Goal: Task Accomplishment & Management: Use online tool/utility

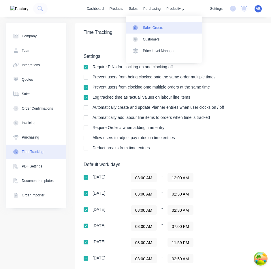
click at [142, 24] on link "Sales Orders" at bounding box center [164, 28] width 77 height 12
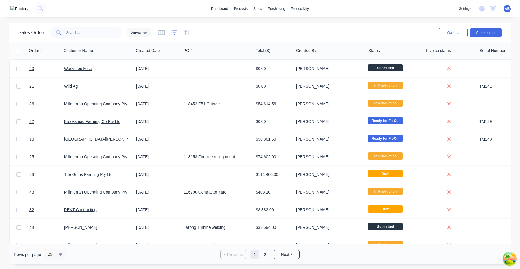
click at [175, 34] on icon "button" at bounding box center [174, 32] width 5 height 4
click at [161, 34] on icon "button" at bounding box center [161, 33] width 3 height 4
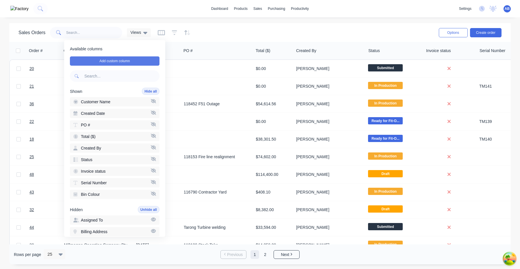
click at [139, 63] on button "Add custom column" at bounding box center [115, 60] width 90 height 9
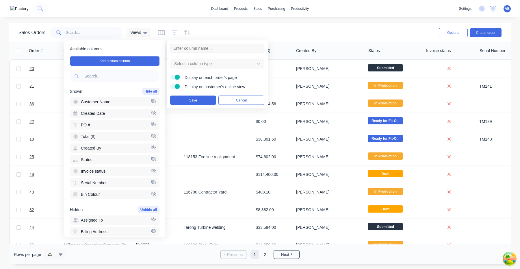
click at [216, 50] on input at bounding box center [217, 48] width 94 height 9
type input "URL"
click at [213, 65] on div at bounding box center [213, 63] width 78 height 7
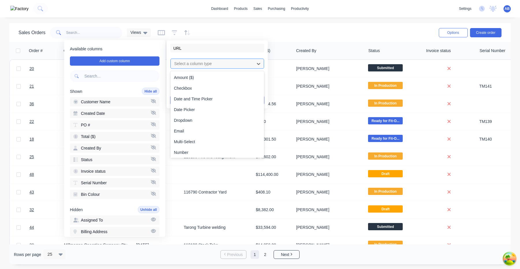
type input "U"
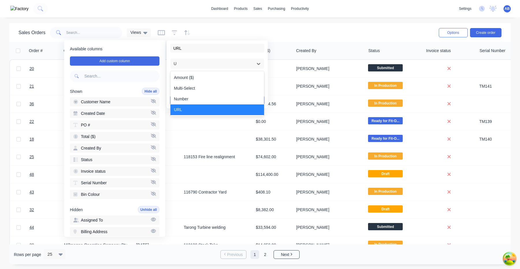
click at [208, 107] on div "URL" at bounding box center [217, 109] width 94 height 11
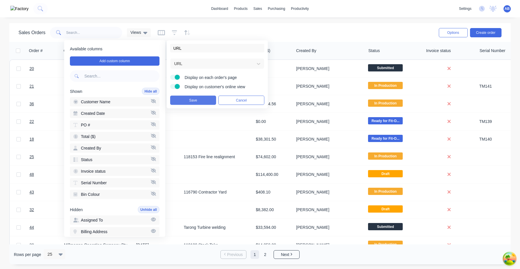
click at [193, 103] on button "Save" at bounding box center [193, 100] width 46 height 9
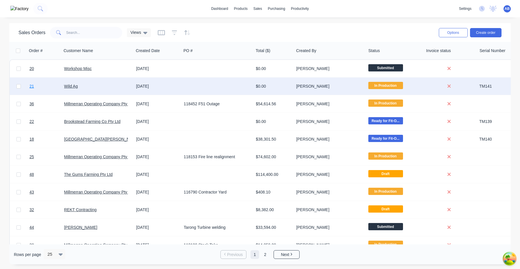
click at [32, 87] on span "21" at bounding box center [31, 86] width 5 height 6
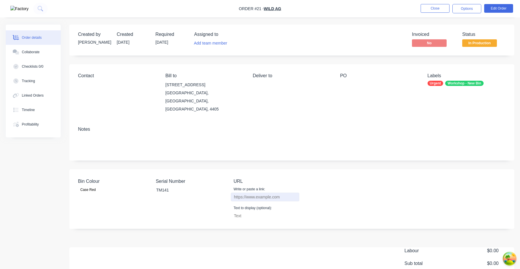
click at [253, 192] on input "Bin Colour" at bounding box center [265, 196] width 69 height 9
type input "[URL][DOMAIN_NAME]"
click at [271, 195] on div "Bin Colour Case Red Serial Number TM141 URL Write or paste a link: https://goog…" at bounding box center [291, 198] width 445 height 59
click at [271, 10] on button "Close" at bounding box center [434, 8] width 29 height 9
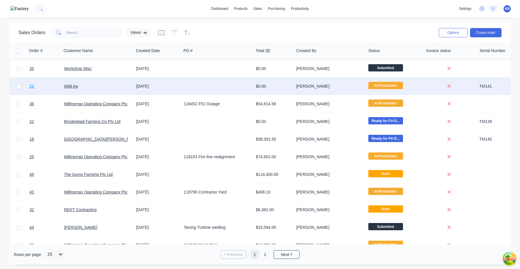
click at [34, 88] on link "21" at bounding box center [46, 85] width 35 height 17
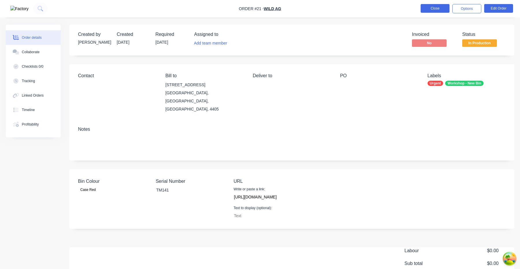
click at [271, 8] on button "Close" at bounding box center [434, 8] width 29 height 9
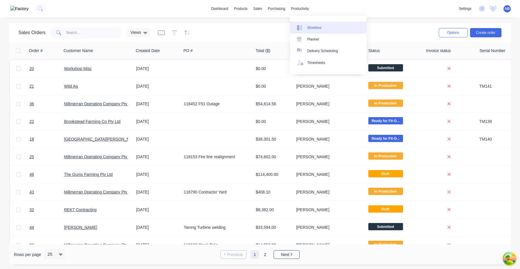
click at [271, 29] on div "Workflow" at bounding box center [314, 27] width 14 height 5
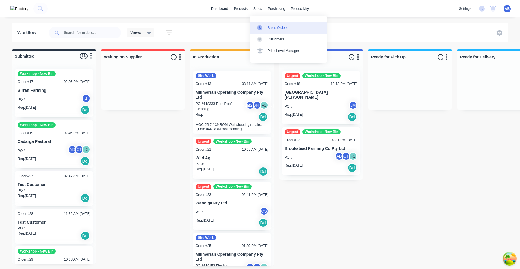
click at [269, 26] on div "Sales Orders" at bounding box center [277, 27] width 20 height 5
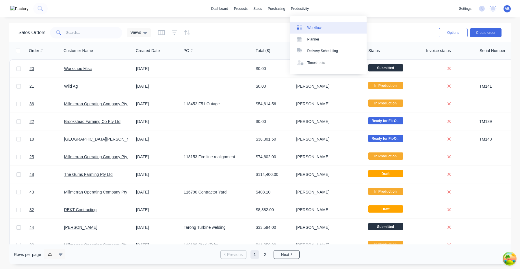
click at [271, 31] on link "Workflow" at bounding box center [328, 28] width 77 height 12
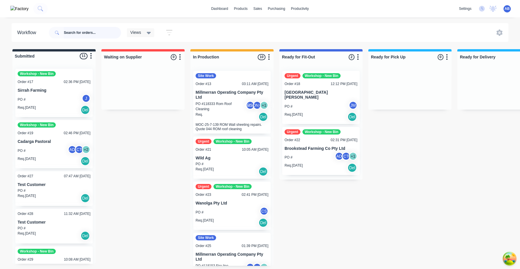
click at [90, 32] on input "text" at bounding box center [92, 33] width 57 height 12
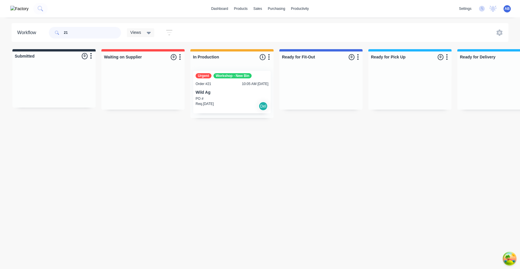
type input "21"
click at [228, 98] on div "PO #" at bounding box center [232, 98] width 73 height 5
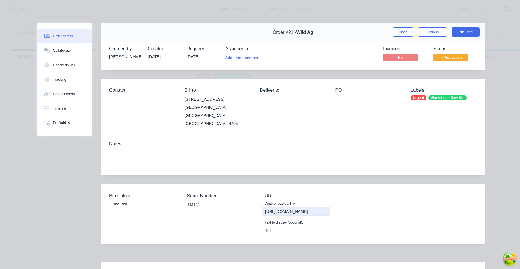
click at [271, 207] on input "[URL][DOMAIN_NAME]" at bounding box center [296, 211] width 69 height 9
type input "[URL][DOMAIN_NAME]"
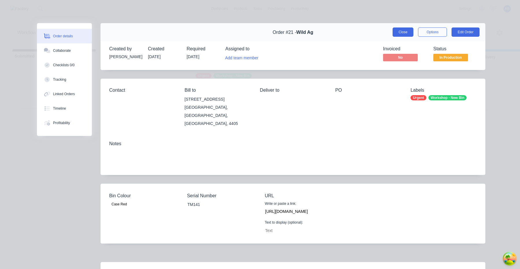
click at [271, 34] on button "Close" at bounding box center [402, 31] width 21 height 9
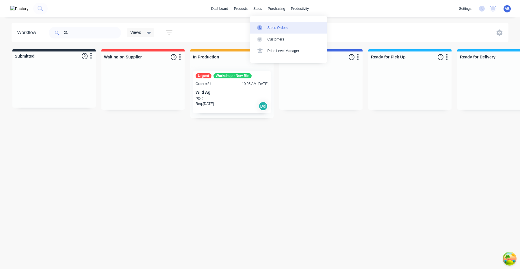
click at [271, 24] on link "Sales Orders" at bounding box center [288, 28] width 77 height 12
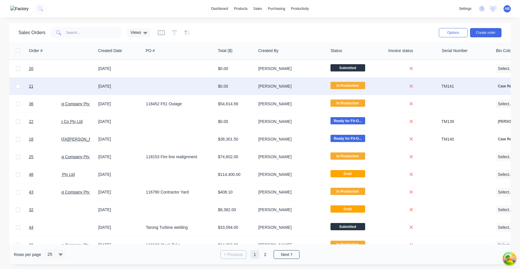
scroll to position [0, 92]
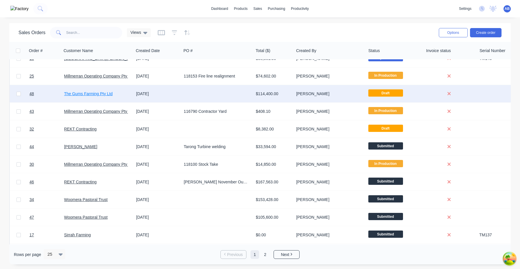
scroll to position [91, 0]
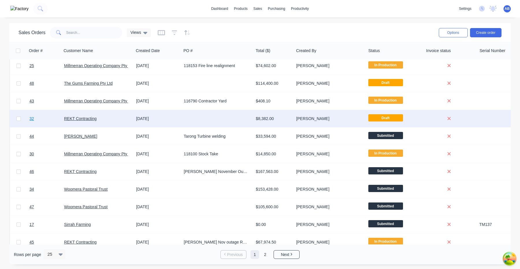
click at [32, 120] on span "32" at bounding box center [31, 119] width 5 height 6
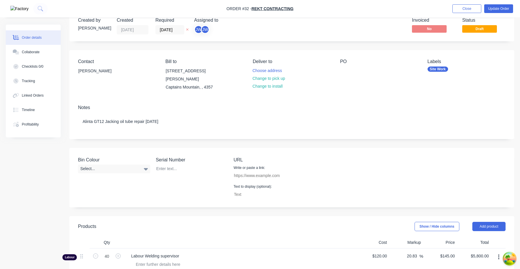
scroll to position [5, 0]
